Goal: Task Accomplishment & Management: Use online tool/utility

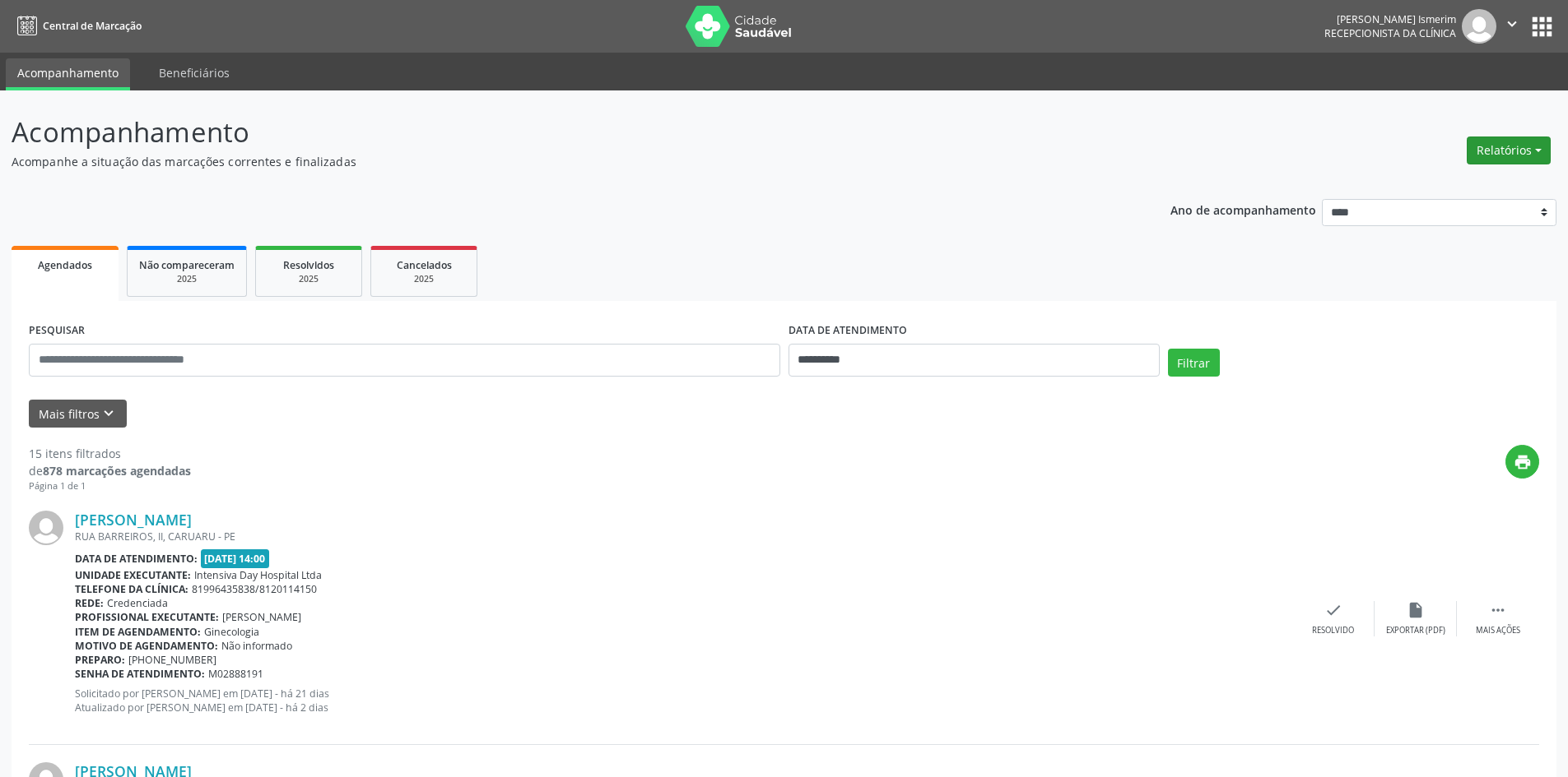
click at [1509, 145] on button "Relatórios" at bounding box center [1509, 150] width 84 height 28
click at [1494, 187] on link "Agendamentos" at bounding box center [1463, 186] width 177 height 23
select select "*"
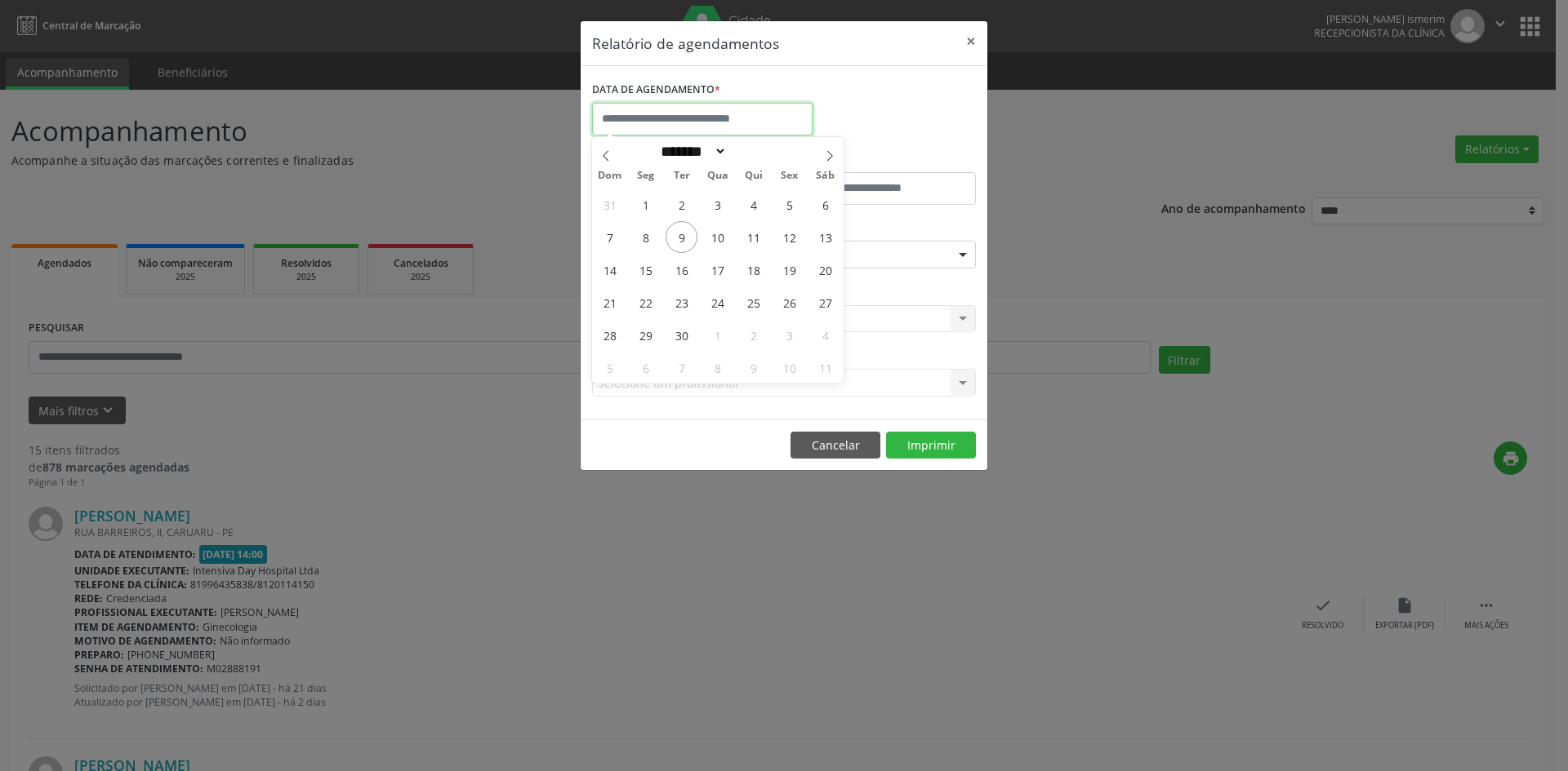
click at [680, 107] on input "text" at bounding box center [702, 120] width 220 height 33
click at [720, 243] on span "10" at bounding box center [717, 237] width 32 height 32
type input "**********"
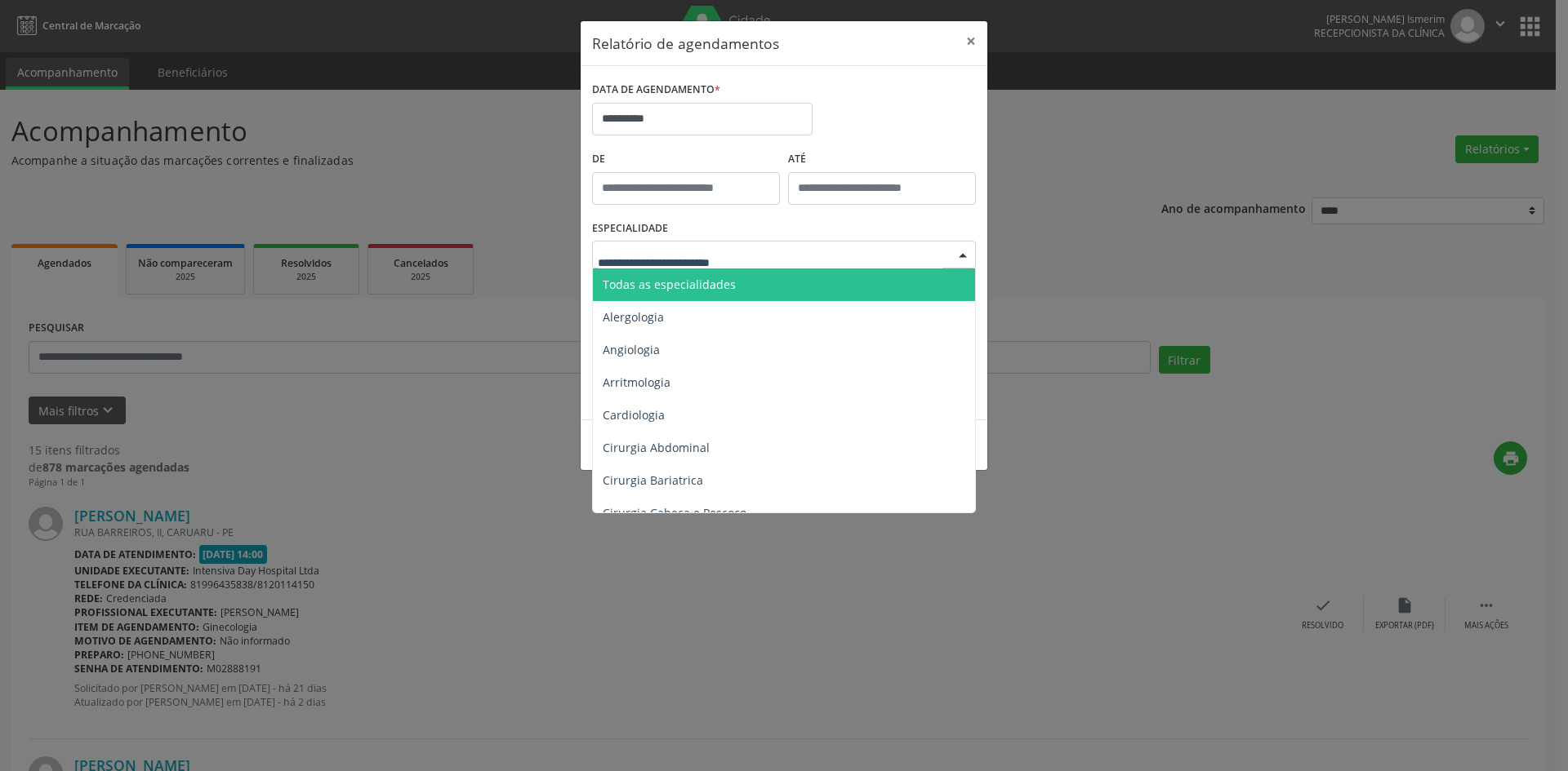
click at [965, 259] on div at bounding box center [963, 256] width 25 height 28
click at [805, 282] on span "Todas as especialidades" at bounding box center [784, 285] width 384 height 33
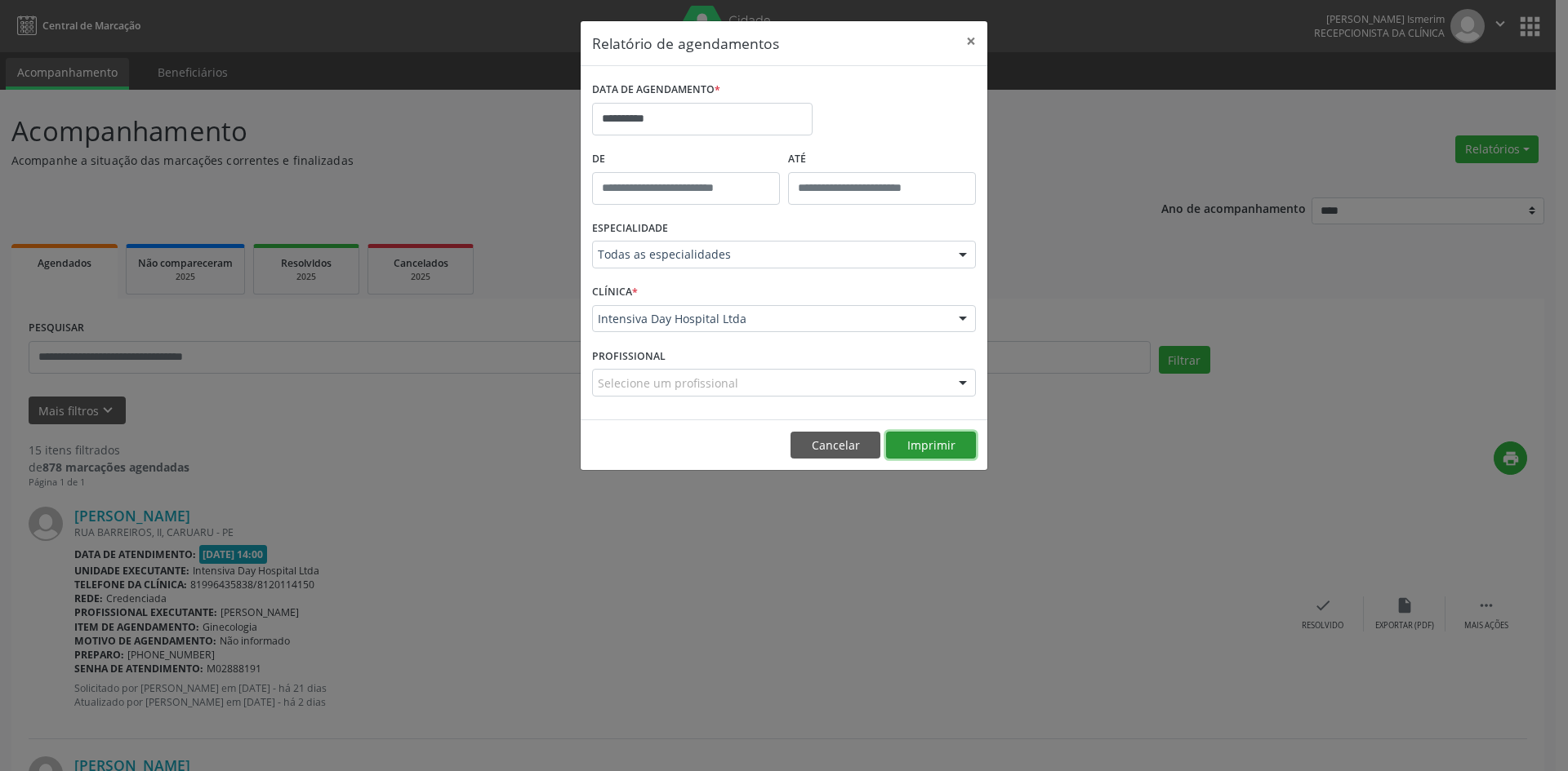
click at [924, 441] on button "Imprimir" at bounding box center [931, 446] width 90 height 28
click at [971, 35] on button "×" at bounding box center [971, 41] width 33 height 40
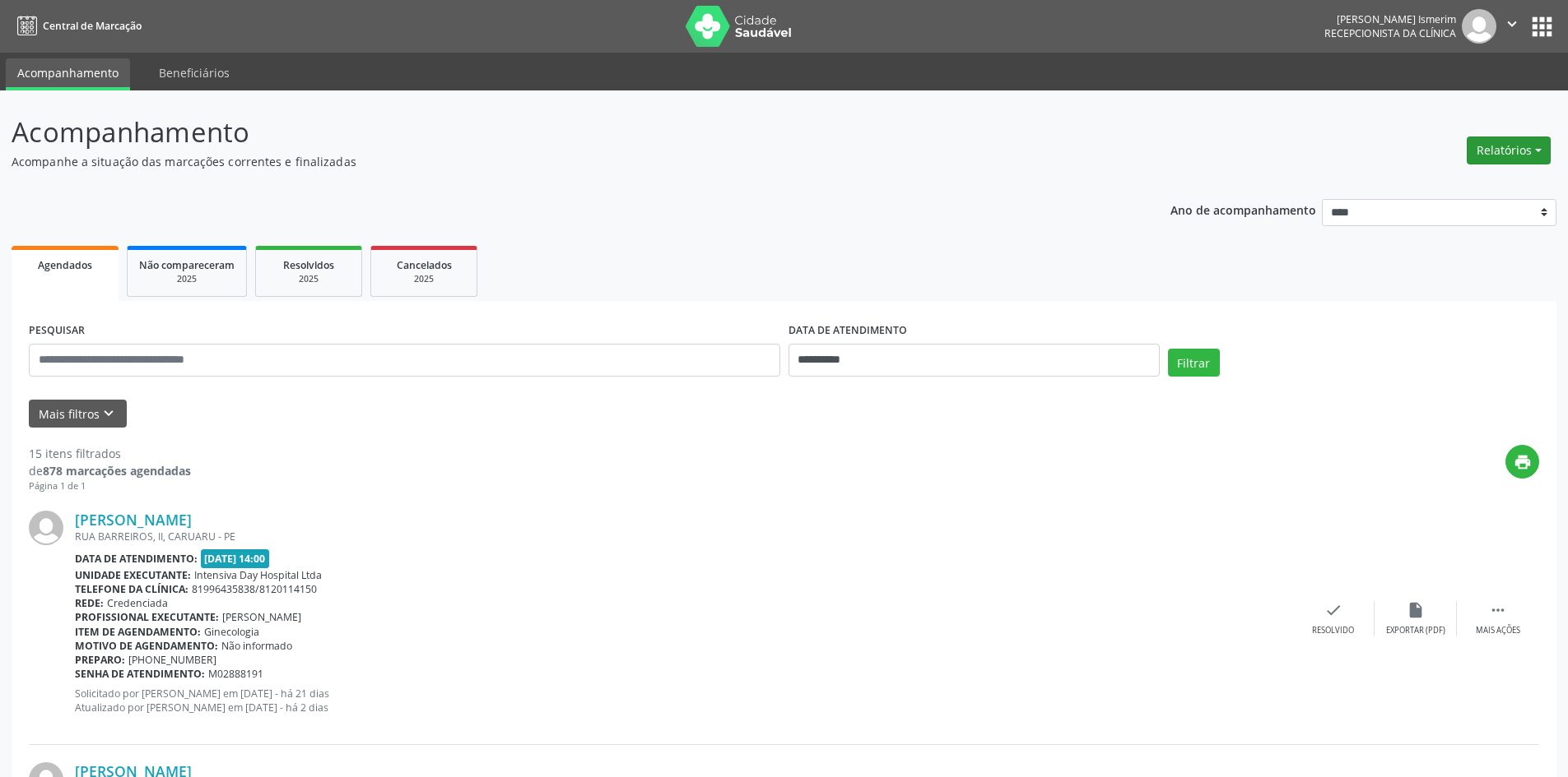
click at [1510, 141] on button "Relatórios" at bounding box center [1509, 150] width 84 height 28
click at [1452, 178] on link "Agendamentos" at bounding box center [1463, 186] width 177 height 23
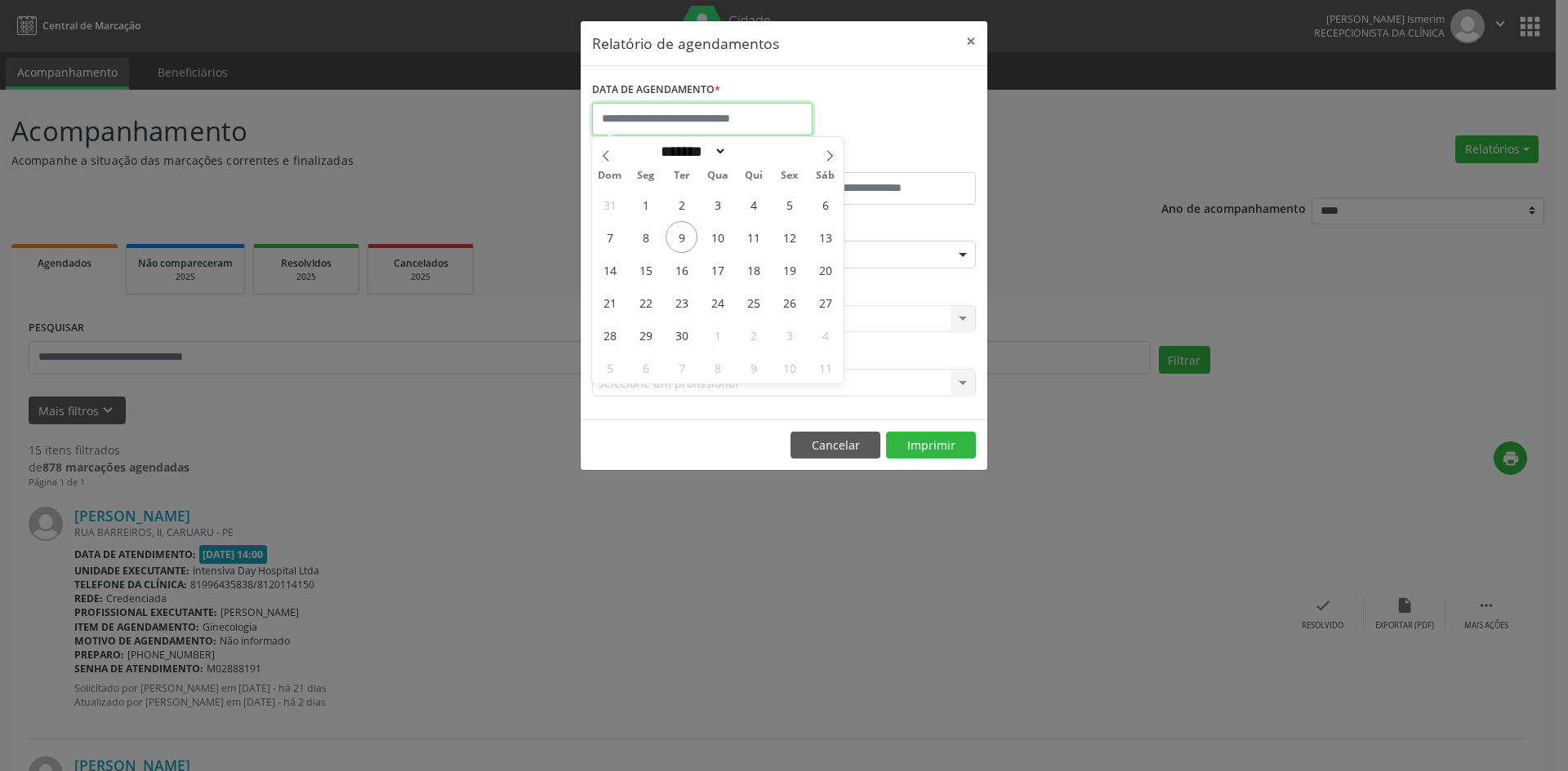
click at [681, 115] on input "text" at bounding box center [702, 120] width 220 height 33
click at [684, 242] on span "9" at bounding box center [681, 237] width 32 height 32
type input "**********"
click at [684, 242] on span "9" at bounding box center [681, 237] width 32 height 32
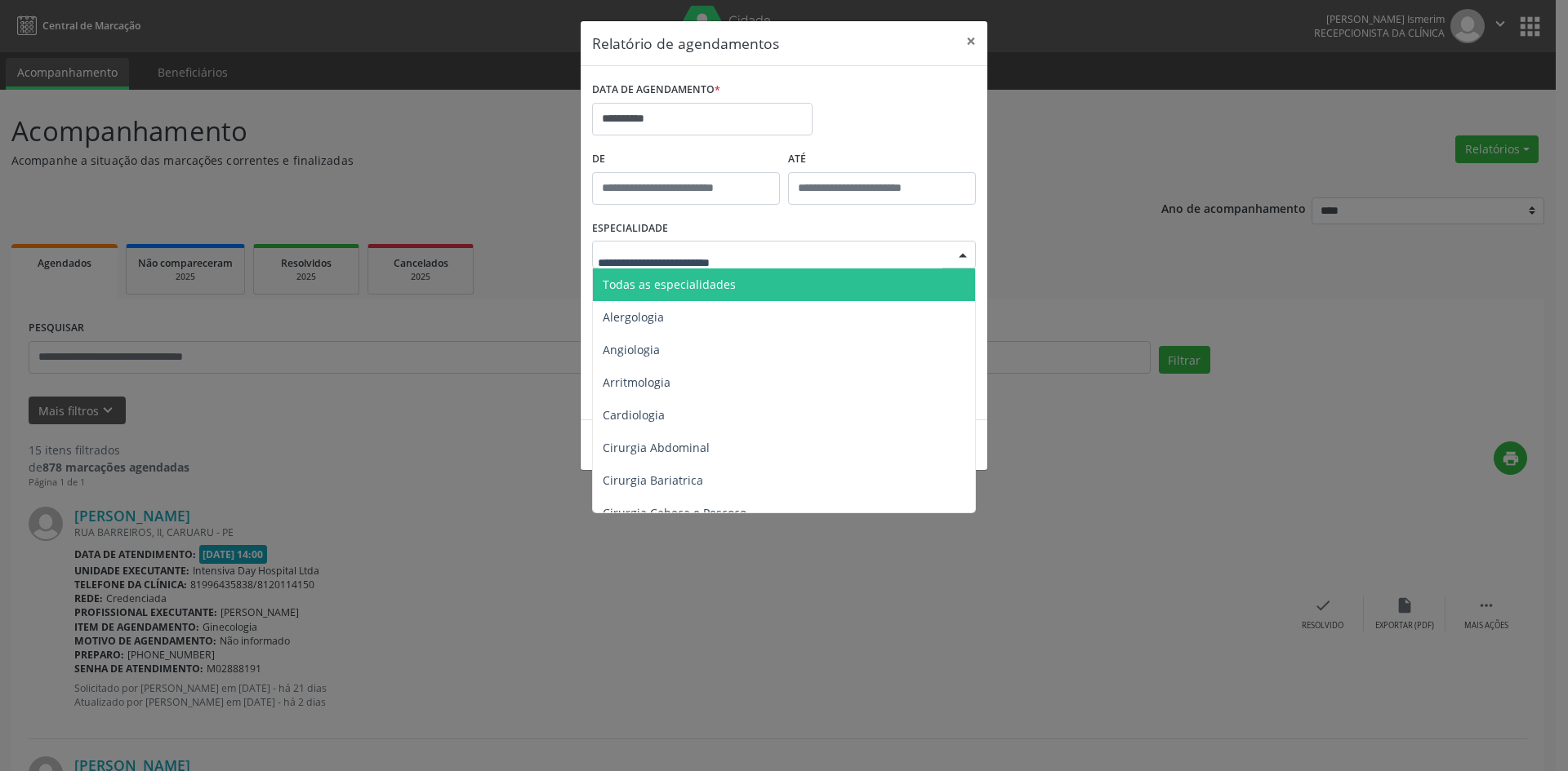
click at [925, 247] on div at bounding box center [784, 255] width 384 height 28
click at [698, 284] on span "Todas as especialidades" at bounding box center [669, 284] width 133 height 16
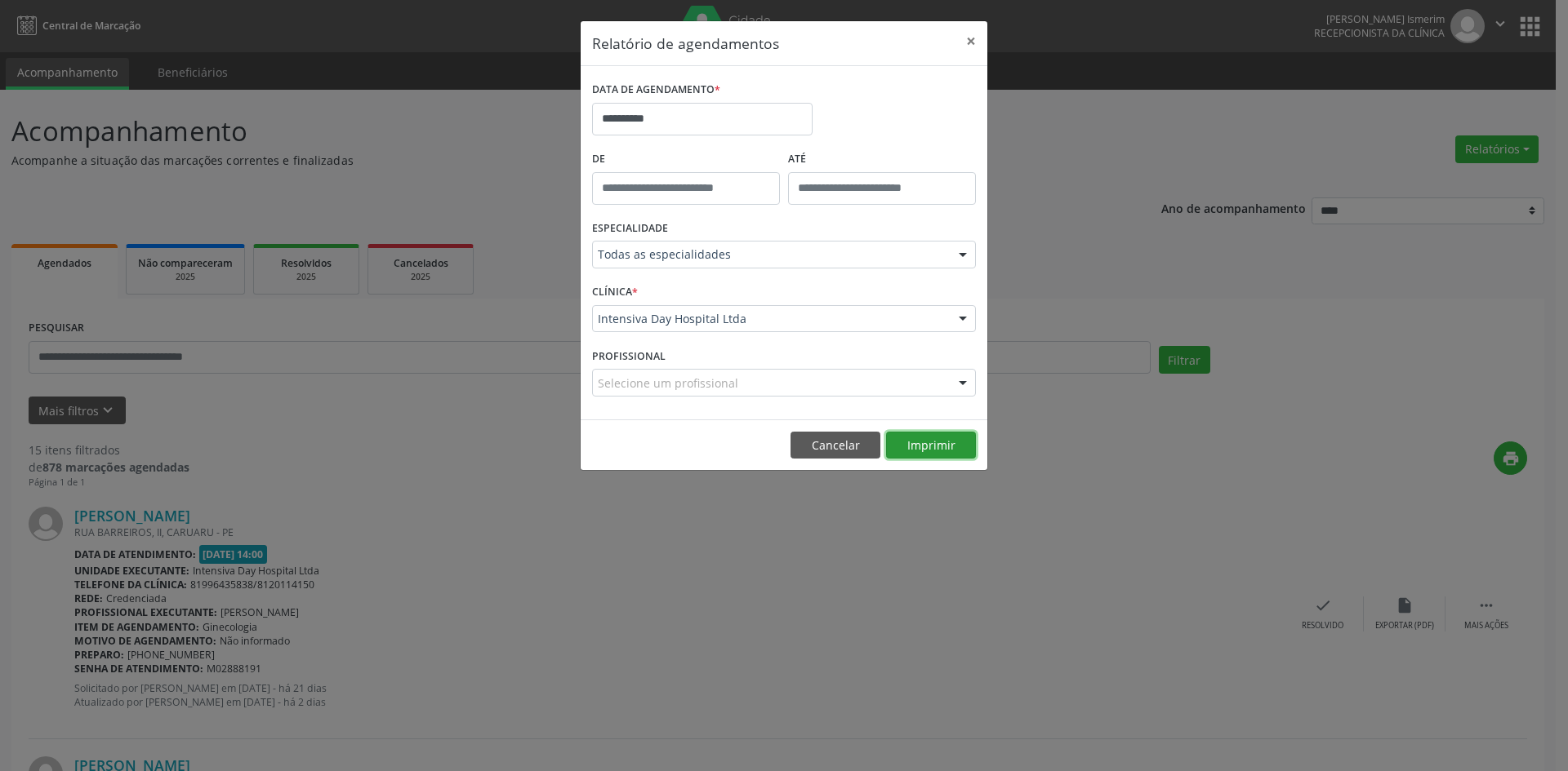
click at [932, 440] on button "Imprimir" at bounding box center [931, 446] width 90 height 28
click at [971, 40] on button "×" at bounding box center [971, 41] width 33 height 40
